Goal: Information Seeking & Learning: Check status

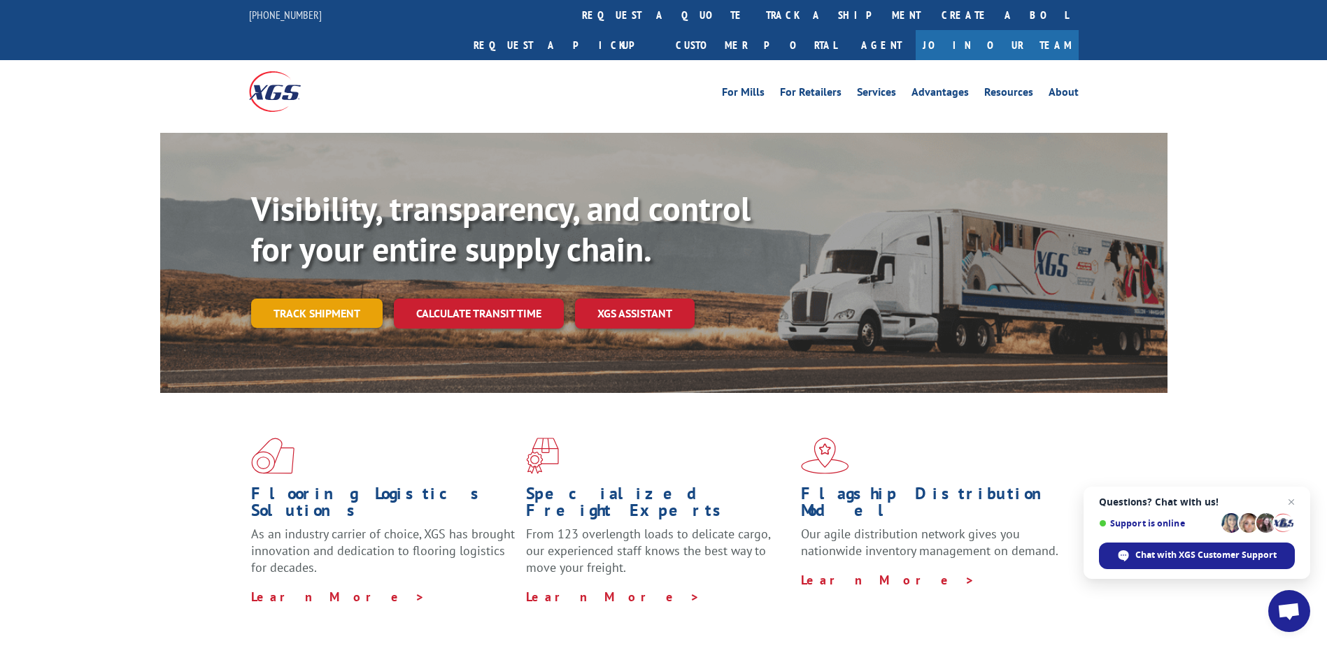
click at [323, 299] on link "Track shipment" at bounding box center [316, 313] width 131 height 29
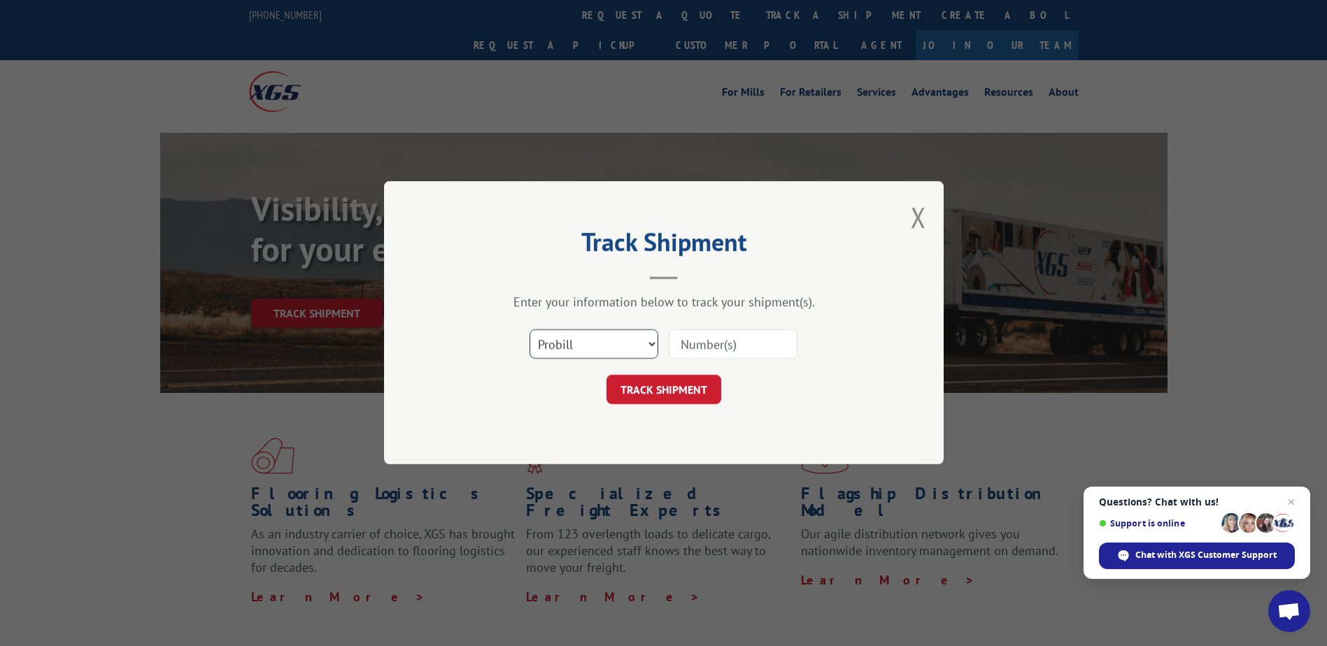
click at [648, 342] on select "Select category... Probill BOL PO" at bounding box center [593, 344] width 129 height 29
select select "bol"
click at [529, 330] on select "Select category... Probill BOL PO" at bounding box center [593, 344] width 129 height 29
drag, startPoint x: 697, startPoint y: 345, endPoint x: 739, endPoint y: 355, distance: 42.6
click at [697, 345] on input at bounding box center [733, 344] width 129 height 29
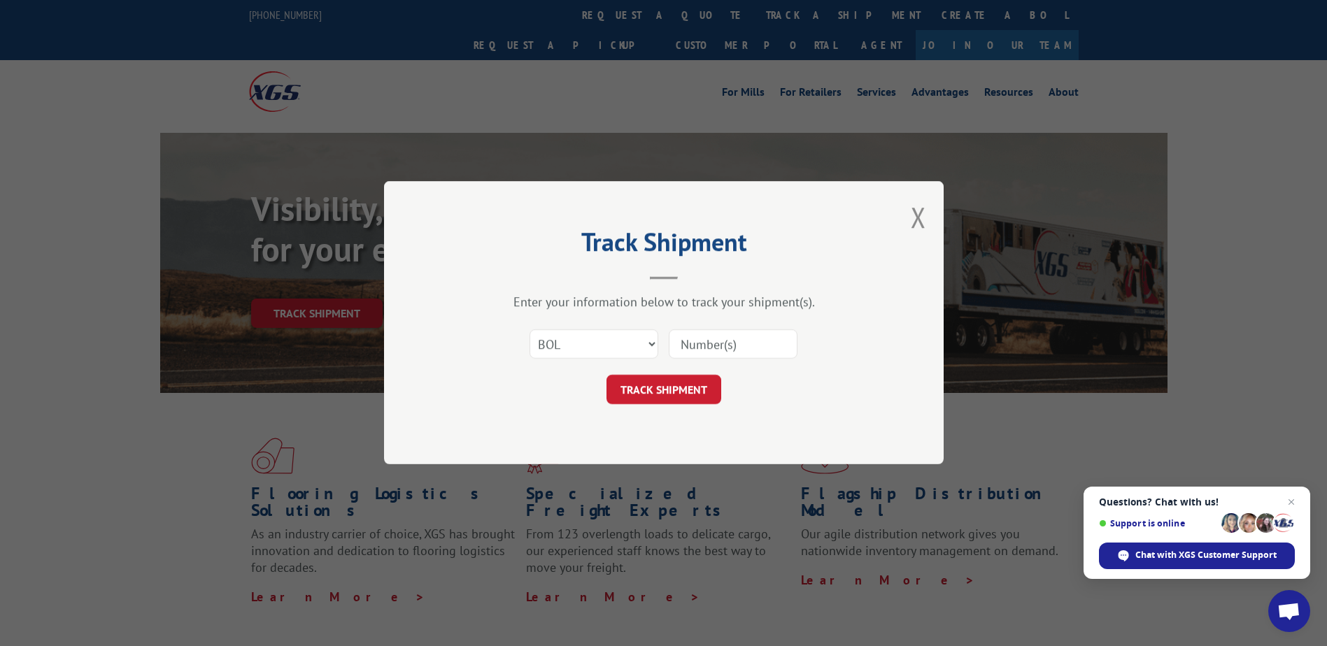
paste input "EFI00387433"
type input "EFI00387433"
click at [645, 390] on button "TRACK SHIPMENT" at bounding box center [663, 390] width 115 height 29
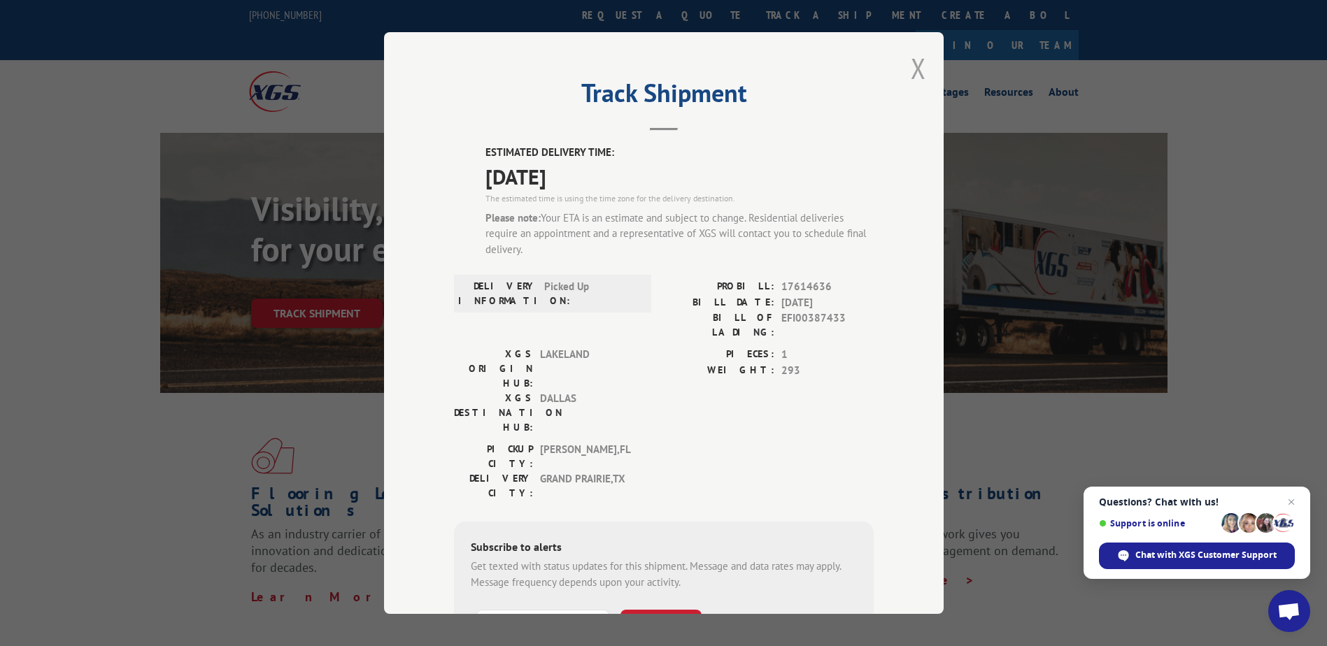
click at [911, 70] on button "Close modal" at bounding box center [918, 68] width 15 height 37
